Goal: Information Seeking & Learning: Learn about a topic

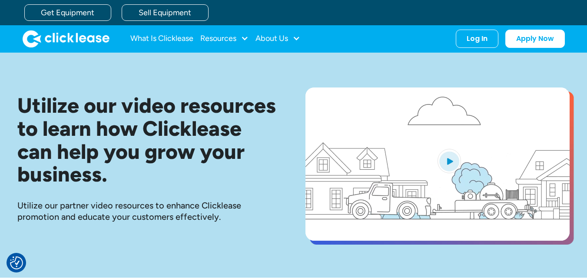
click at [452, 163] on img "open lightbox" at bounding box center [449, 161] width 23 height 24
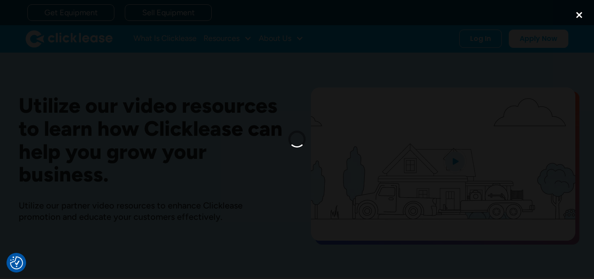
click at [577, 16] on div "close lightbox" at bounding box center [579, 15] width 30 height 19
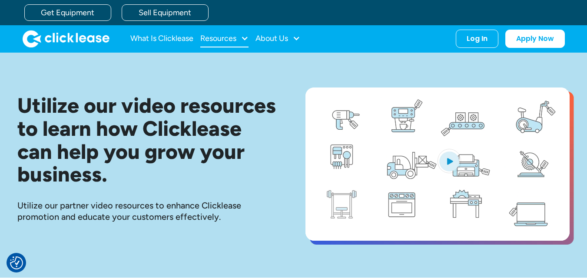
click at [241, 34] on div at bounding box center [245, 38] width 8 height 8
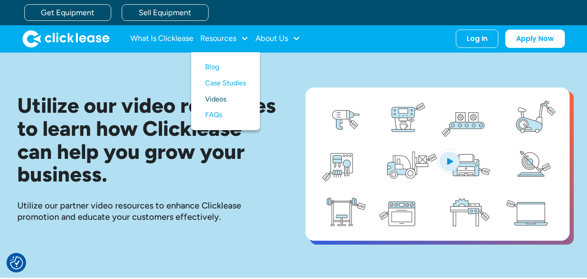
click at [228, 96] on link "Videos" at bounding box center [225, 99] width 41 height 16
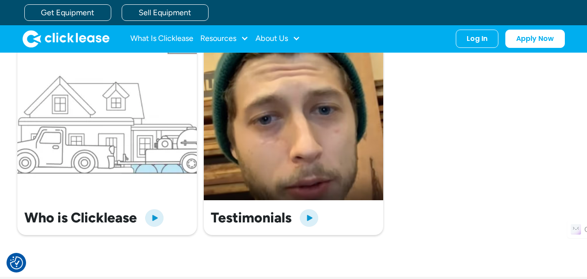
scroll to position [304, 0]
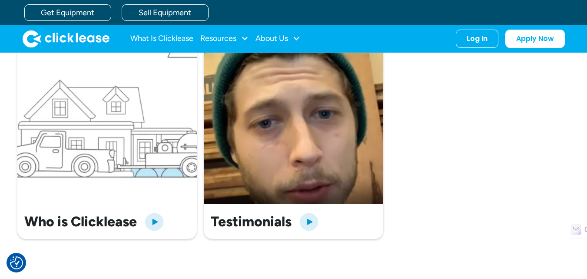
click at [153, 219] on img "open lightbox" at bounding box center [154, 221] width 21 height 21
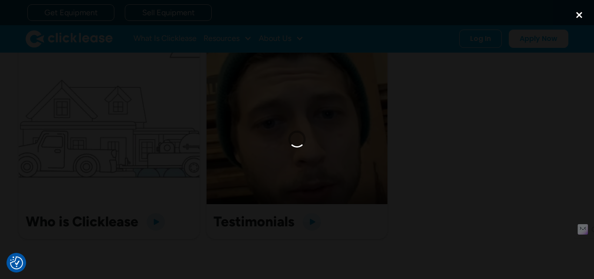
click at [578, 12] on div "close lightbox" at bounding box center [579, 15] width 30 height 19
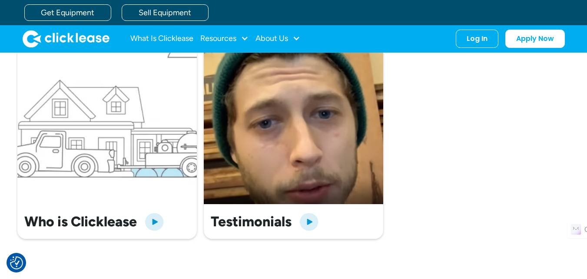
click at [310, 222] on img "open lightbox" at bounding box center [309, 221] width 21 height 21
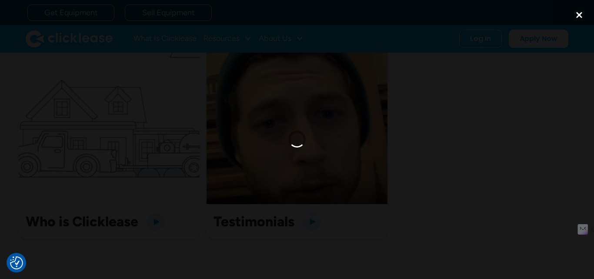
click at [577, 13] on div "close lightbox" at bounding box center [579, 15] width 30 height 19
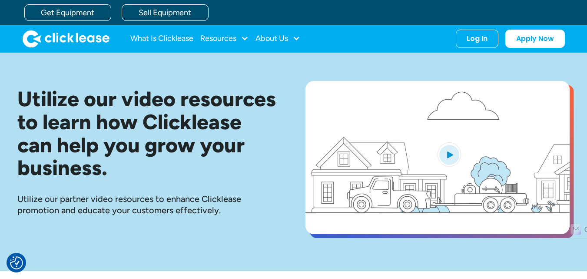
scroll to position [0, 0]
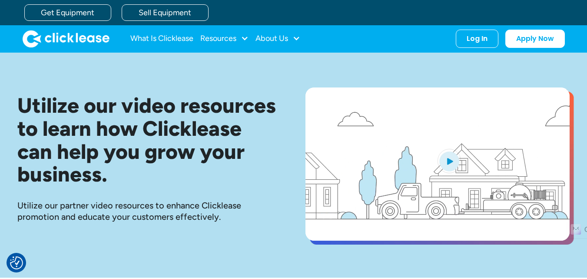
click at [65, 40] on img "home" at bounding box center [66, 38] width 87 height 17
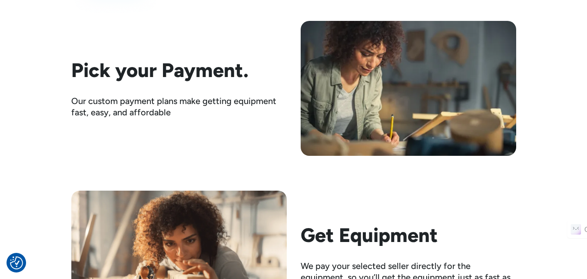
scroll to position [1414, 0]
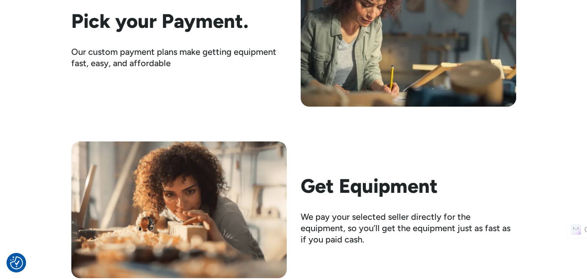
drag, startPoint x: 593, startPoint y: 56, endPoint x: 593, endPoint y: 137, distance: 80.8
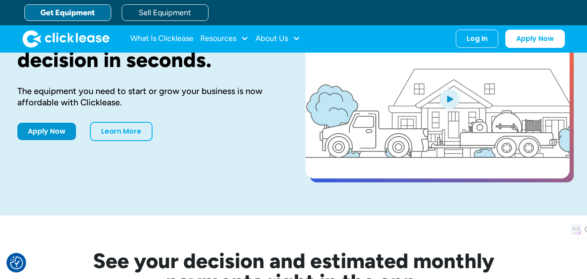
scroll to position [0, 0]
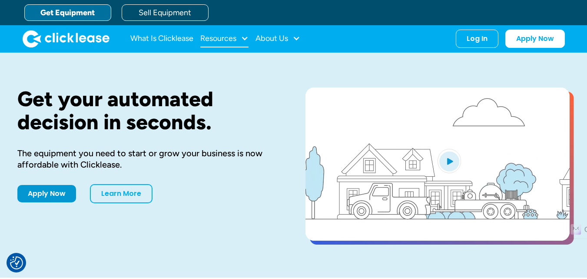
click at [243, 39] on div at bounding box center [245, 38] width 8 height 8
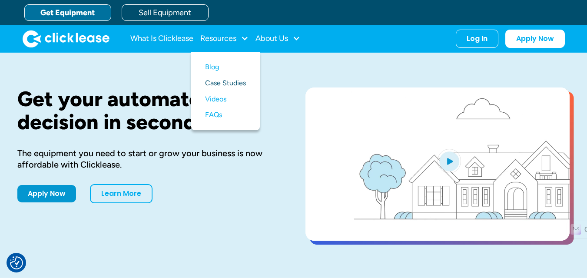
click at [232, 82] on link "Case Studies" at bounding box center [225, 83] width 41 height 16
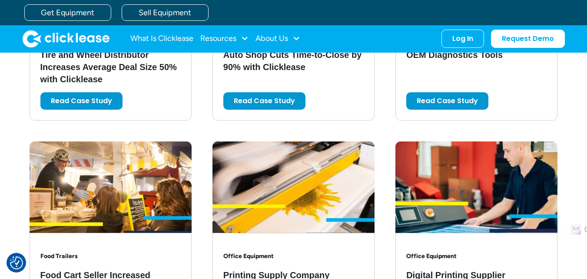
scroll to position [612, 0]
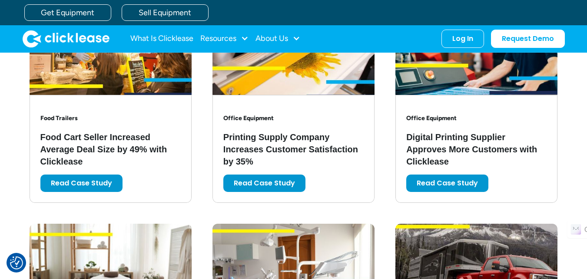
drag, startPoint x: 590, startPoint y: 27, endPoint x: 593, endPoint y: 97, distance: 70.1
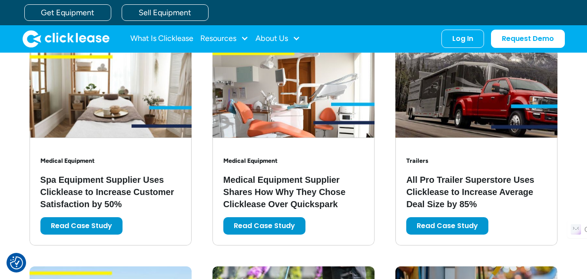
scroll to position [825, 0]
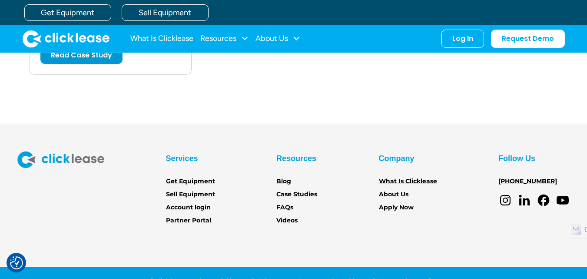
scroll to position [1912, 0]
